Goal: Use online tool/utility: Utilize a website feature to perform a specific function

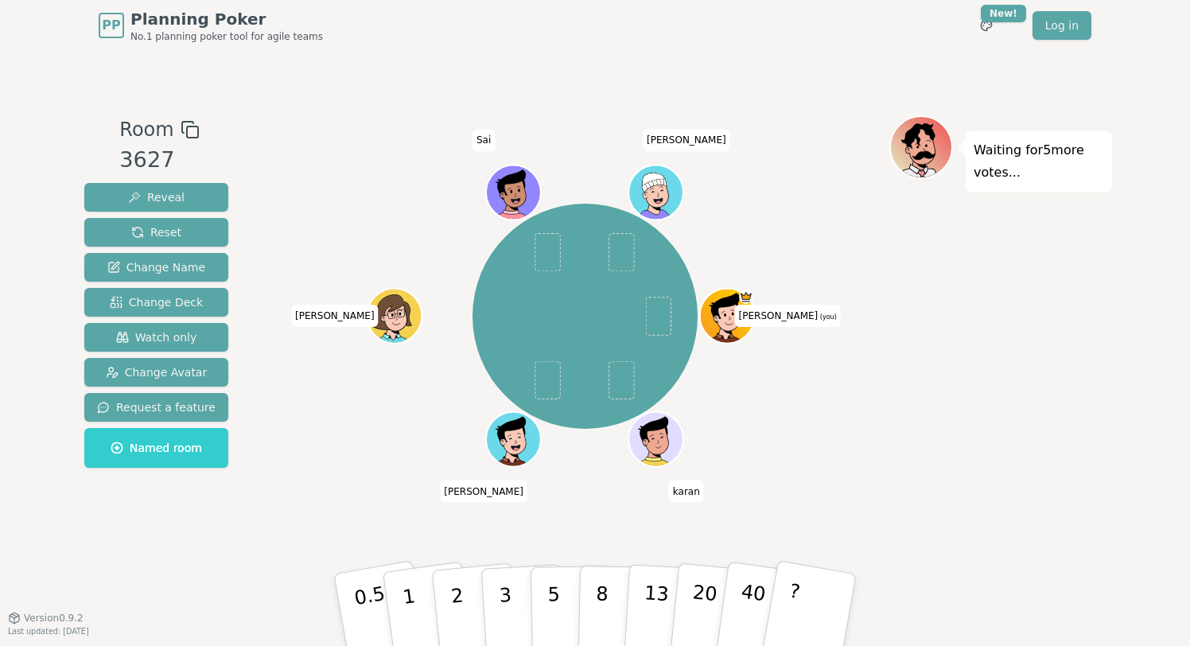
click at [975, 435] on div "Waiting for 5 more votes..." at bounding box center [1001, 334] width 223 height 438
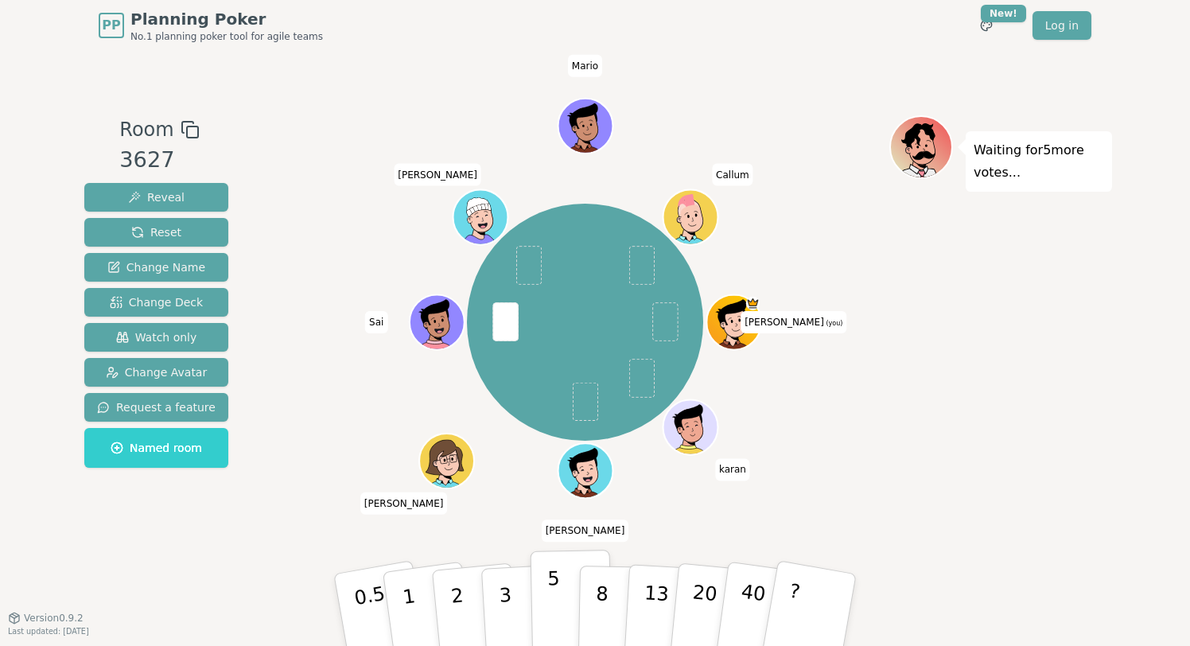
click at [555, 596] on p "5" at bounding box center [554, 610] width 14 height 86
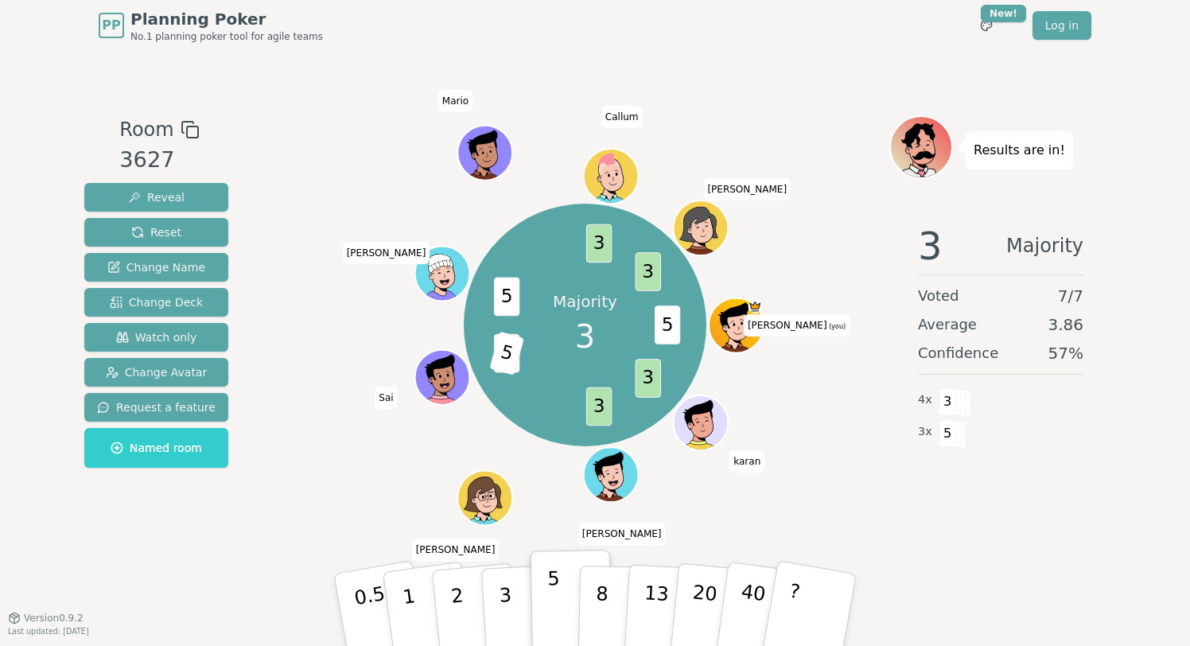
click at [557, 592] on p "5" at bounding box center [554, 610] width 14 height 86
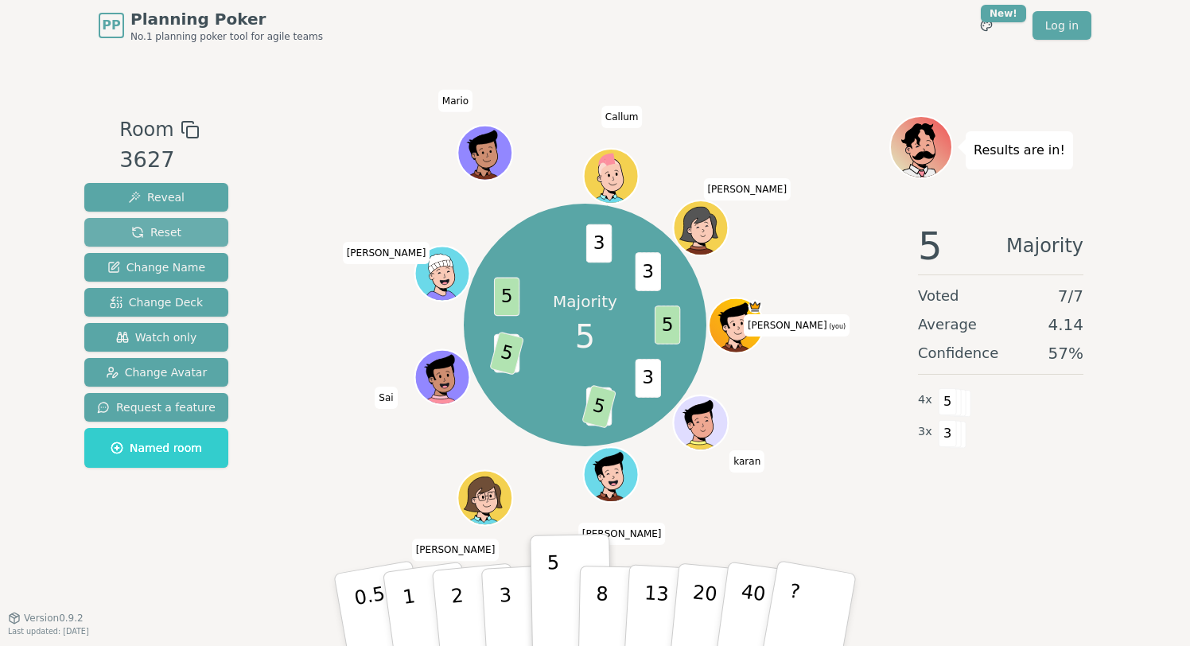
click at [162, 232] on span "Reset" at bounding box center [156, 232] width 50 height 16
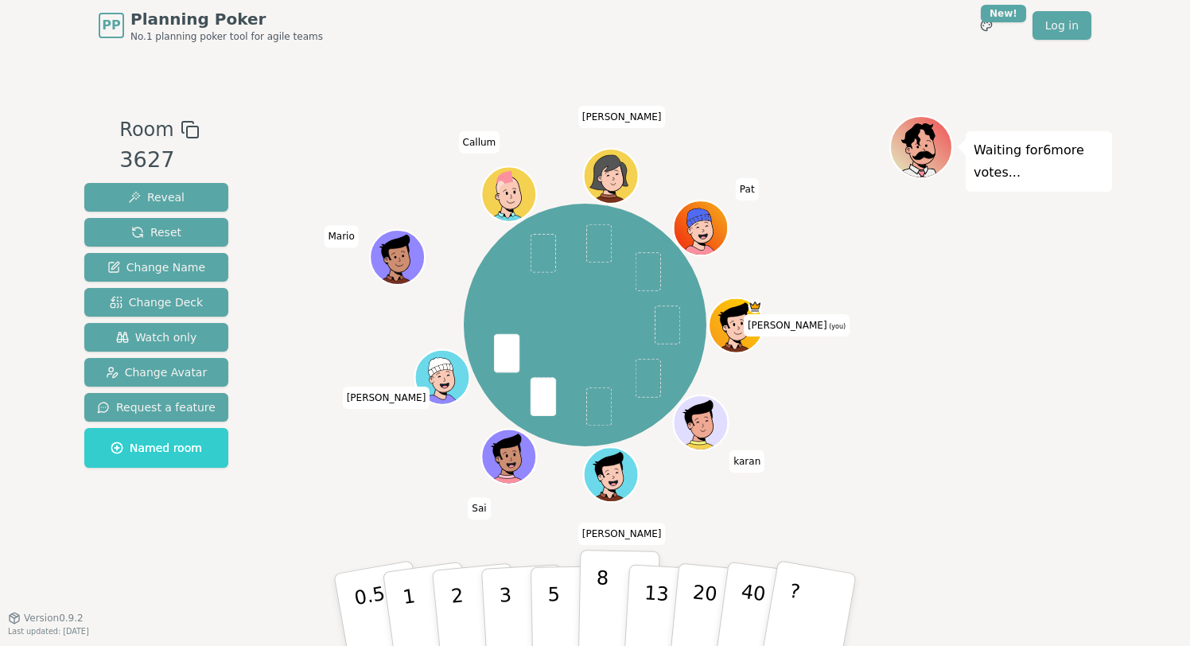
click at [591, 598] on button "8" at bounding box center [619, 610] width 82 height 121
click at [932, 448] on div "Waiting for 5 more votes..." at bounding box center [1001, 334] width 223 height 438
click at [169, 232] on span "Reset" at bounding box center [156, 232] width 50 height 16
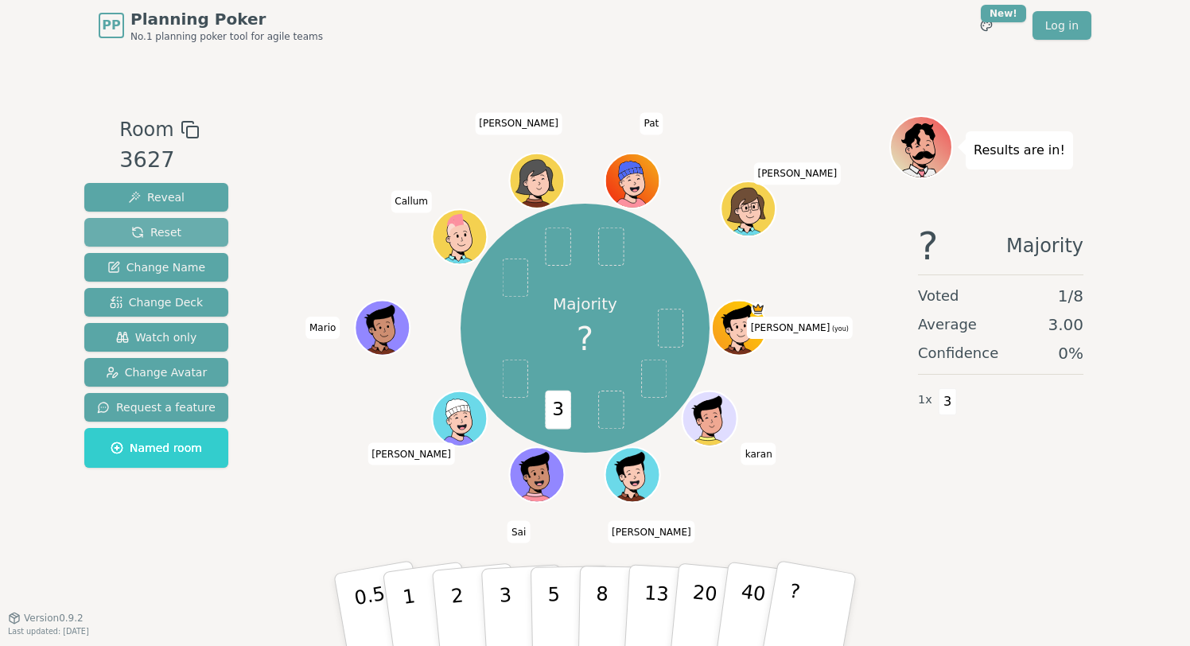
click at [171, 235] on span "Reset" at bounding box center [156, 232] width 50 height 16
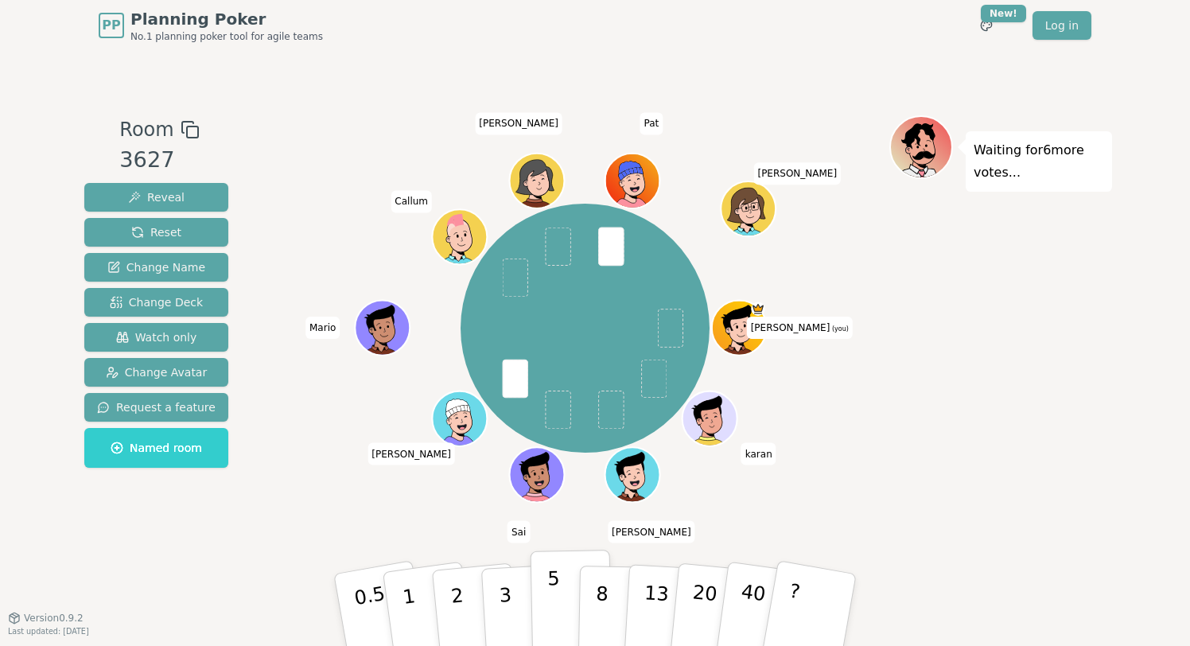
click at [553, 601] on p "5" at bounding box center [554, 610] width 14 height 86
click at [515, 605] on button "3" at bounding box center [524, 610] width 87 height 124
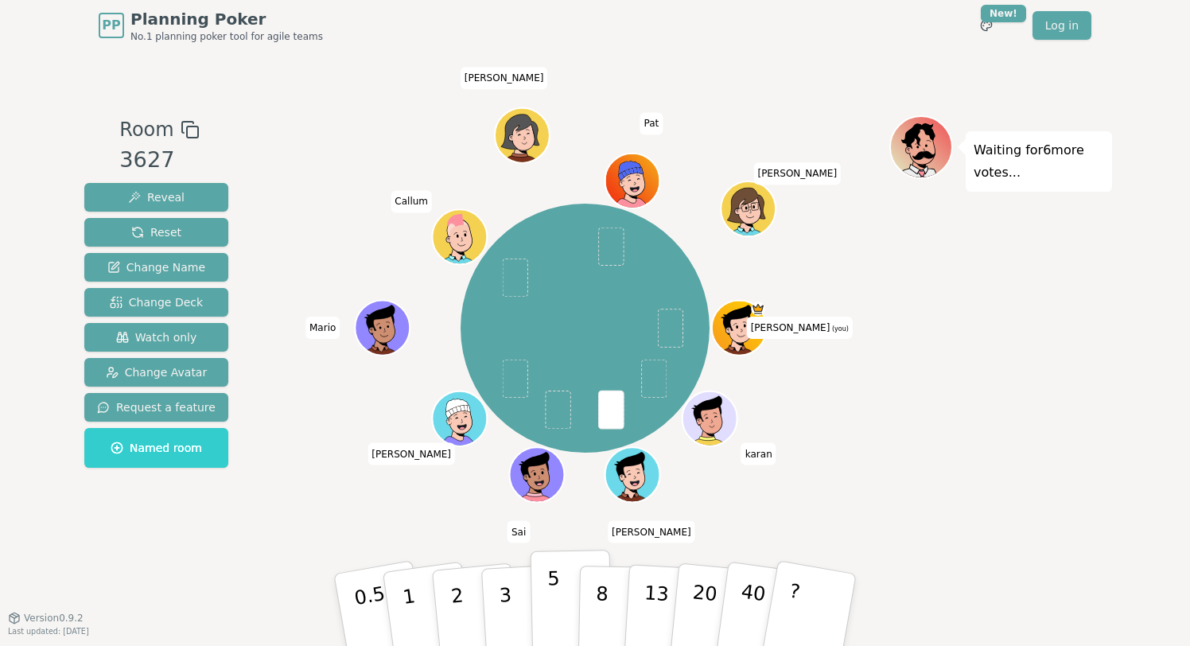
click at [566, 609] on button "5" at bounding box center [572, 610] width 82 height 121
click at [604, 612] on p "8" at bounding box center [602, 609] width 14 height 86
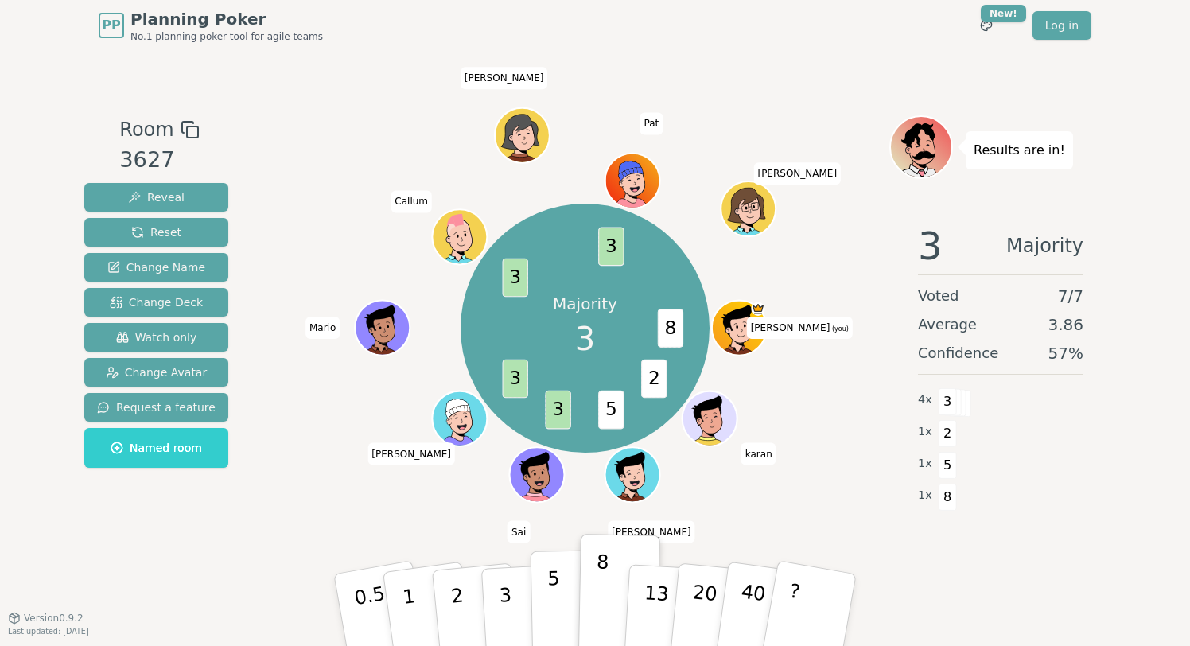
click at [551, 597] on p "5" at bounding box center [554, 610] width 14 height 86
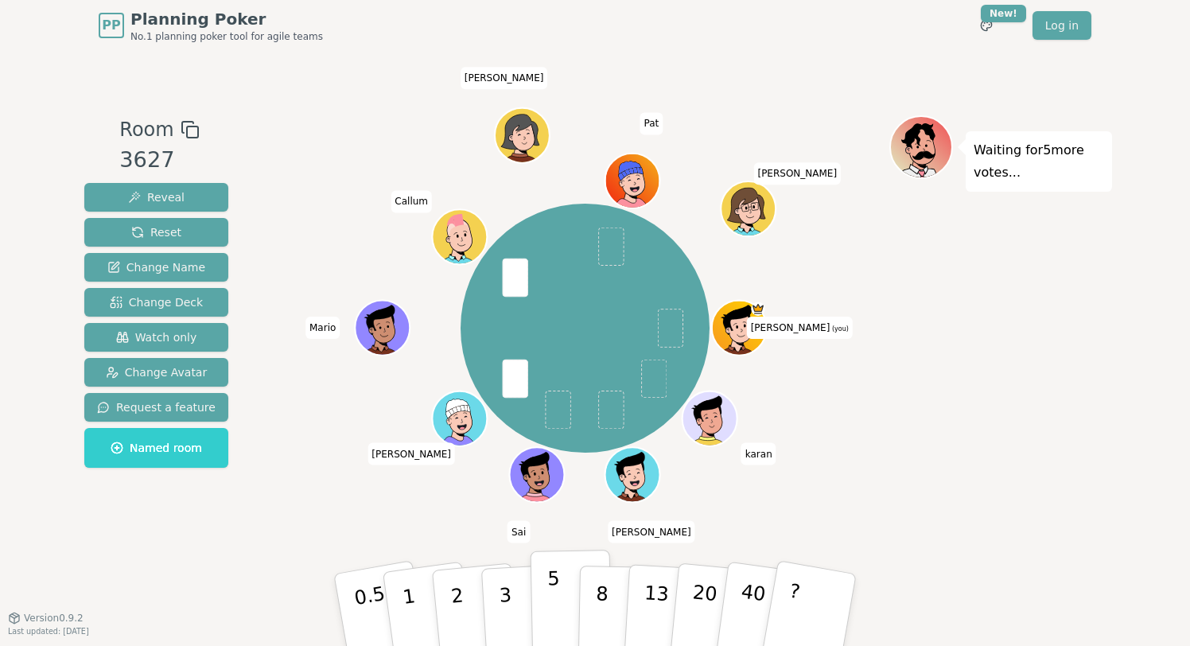
click at [566, 604] on button "5" at bounding box center [572, 610] width 82 height 121
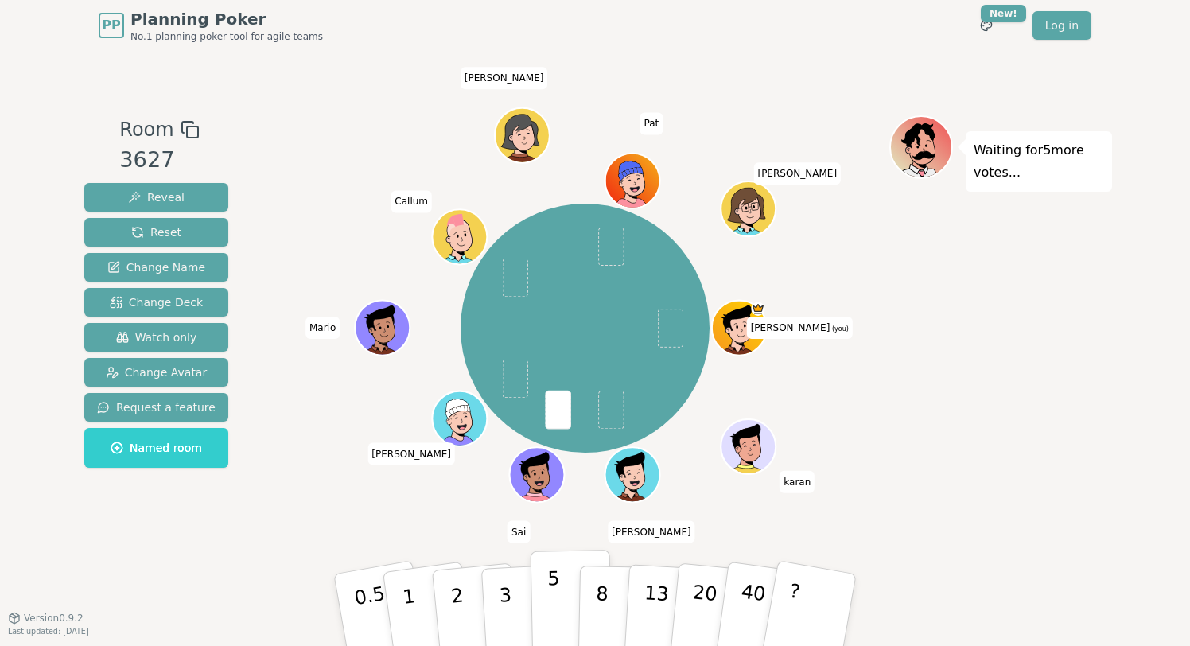
click at [552, 598] on p "5" at bounding box center [554, 610] width 14 height 86
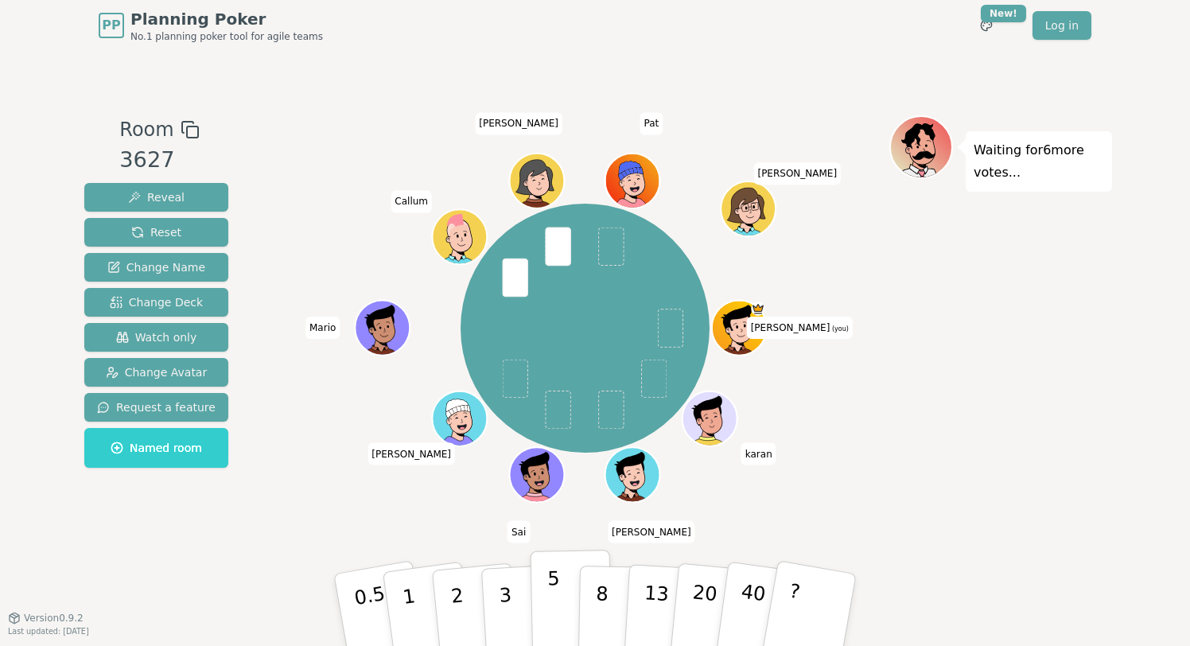
click at [545, 609] on button "5" at bounding box center [572, 610] width 82 height 121
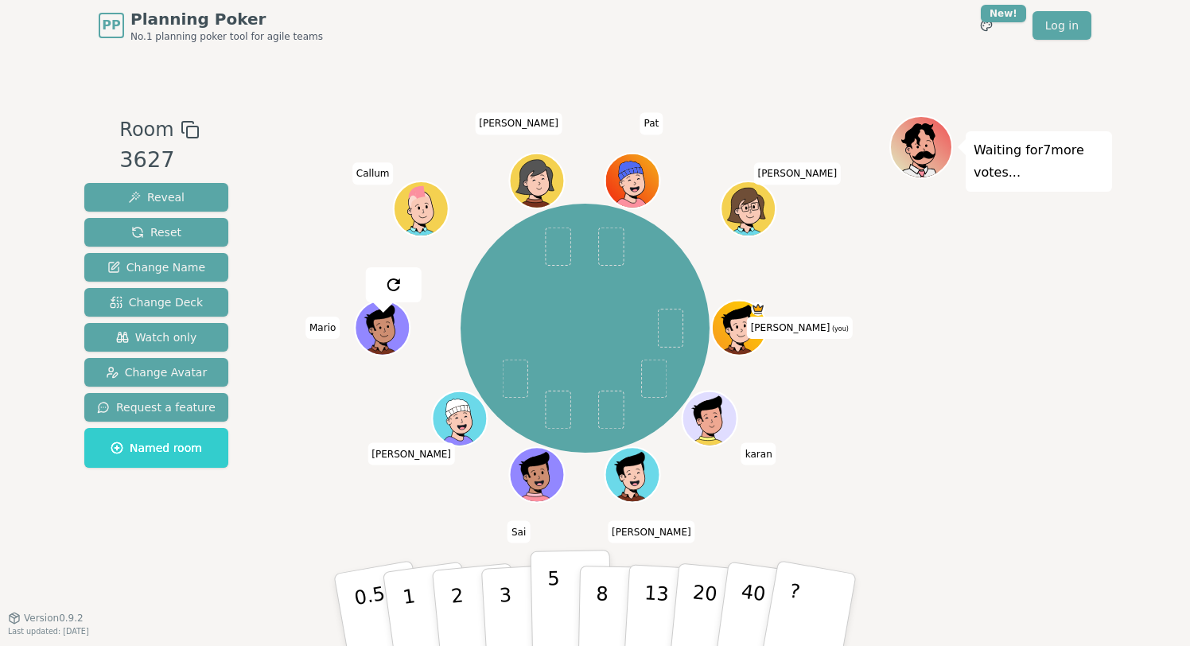
click at [559, 601] on button "5" at bounding box center [572, 610] width 82 height 121
